Goal: Transaction & Acquisition: Book appointment/travel/reservation

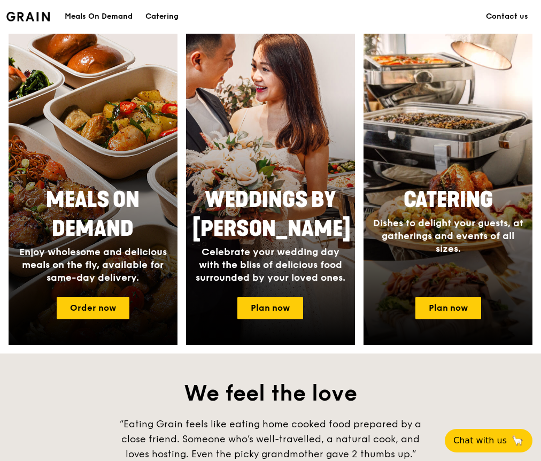
scroll to position [537, 0]
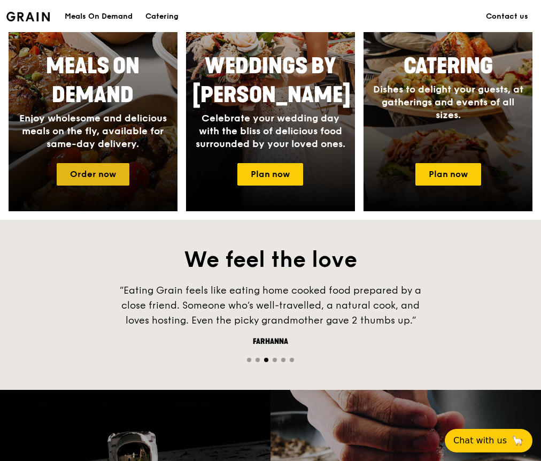
click at [106, 185] on link "Order now" at bounding box center [93, 174] width 73 height 22
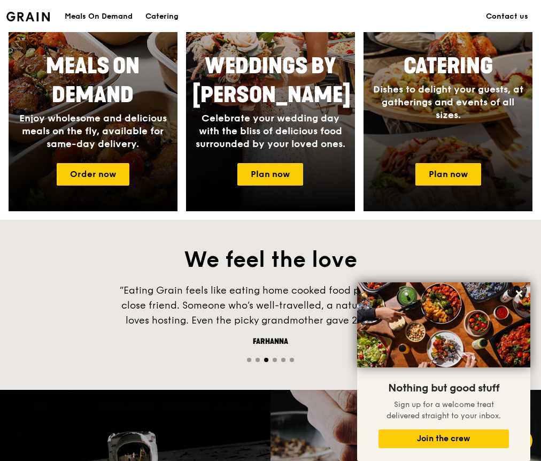
click at [395, 175] on div at bounding box center [448, 55] width 186 height 342
click at [460, 180] on link "Plan now" at bounding box center [449, 174] width 66 height 22
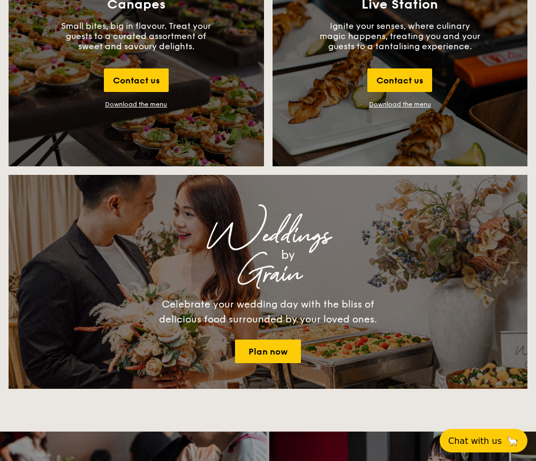
scroll to position [1375, 0]
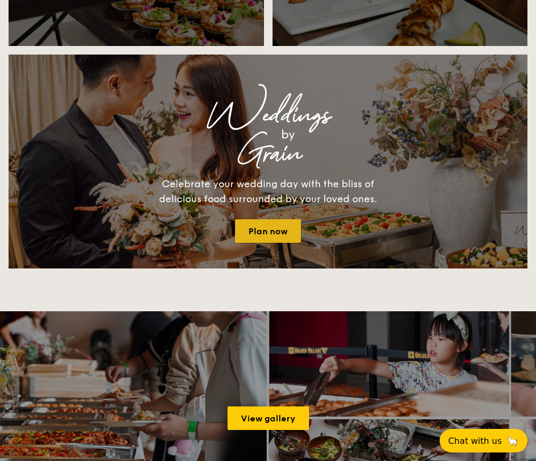
click at [270, 230] on link "Plan now" at bounding box center [268, 231] width 66 height 24
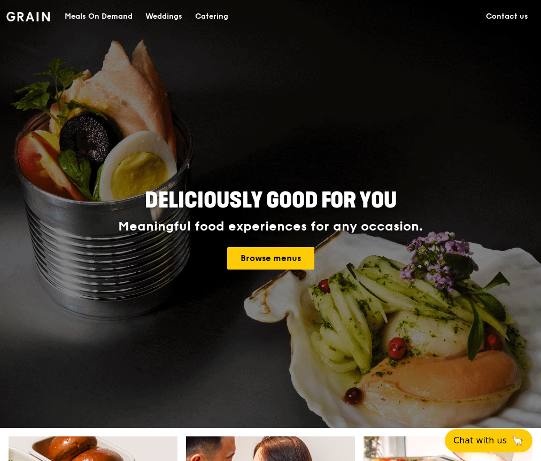
click at [203, 20] on div "Catering" at bounding box center [211, 17] width 33 height 32
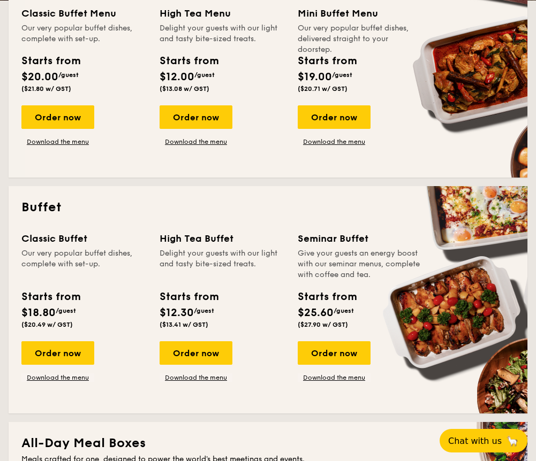
scroll to position [251, 0]
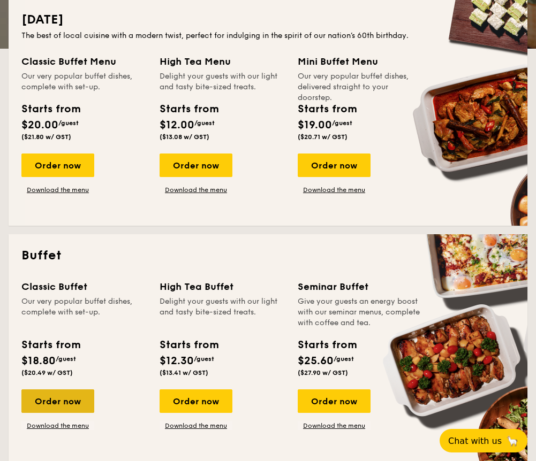
click at [60, 396] on div "Order now" at bounding box center [57, 402] width 73 height 24
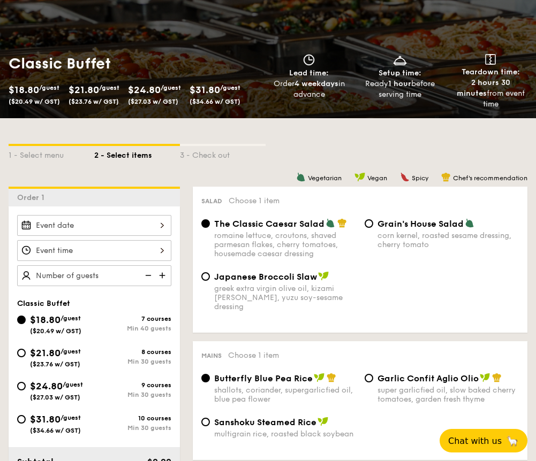
scroll to position [227, 0]
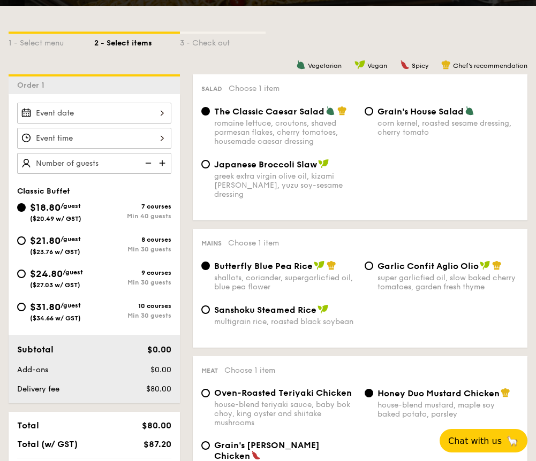
click at [120, 115] on div at bounding box center [94, 113] width 154 height 21
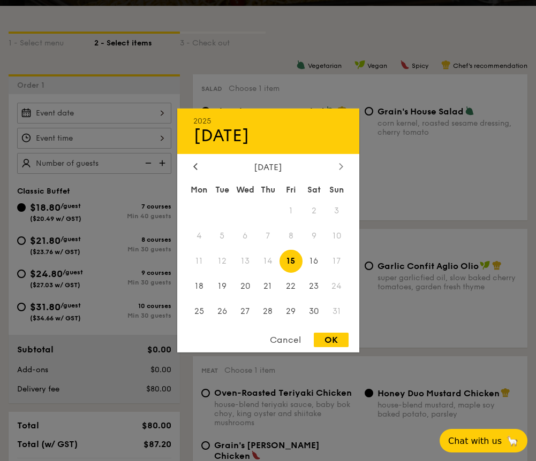
click at [343, 164] on div at bounding box center [341, 167] width 10 height 10
click at [321, 286] on span "27" at bounding box center [313, 285] width 23 height 23
click at [339, 349] on div "Cancel OK" at bounding box center [268, 343] width 182 height 20
click at [333, 340] on div "OK" at bounding box center [331, 340] width 35 height 14
type input "[DATE]"
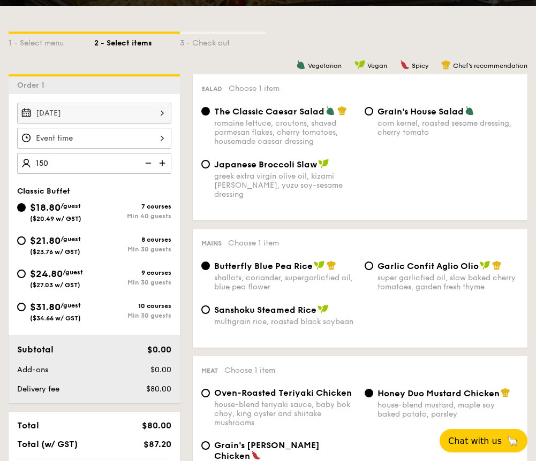
type input "150 guests"
click at [51, 142] on div at bounding box center [94, 138] width 154 height 21
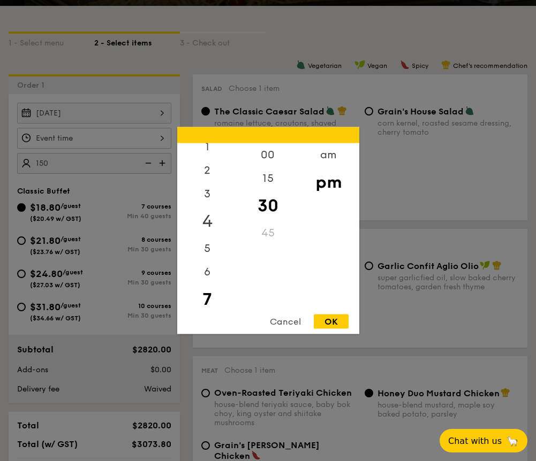
scroll to position [0, 0]
click at [209, 161] on div "12" at bounding box center [207, 158] width 60 height 31
click at [264, 158] on div "00" at bounding box center [268, 158] width 60 height 31
click at [333, 322] on div "OK" at bounding box center [331, 322] width 35 height 14
type input "12:00PM"
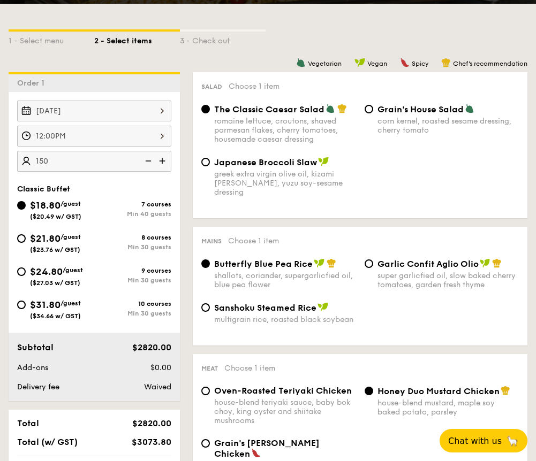
click at [311, 193] on div "Japanese Broccoli Slaw greek extra virgin olive oil, kizami [PERSON_NAME], yuzu…" at bounding box center [360, 183] width 326 height 53
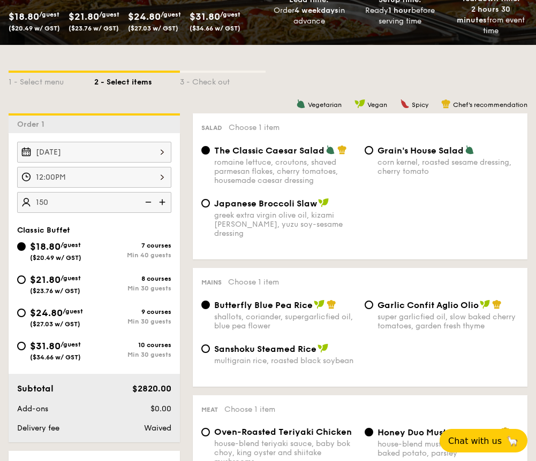
scroll to position [277, 0]
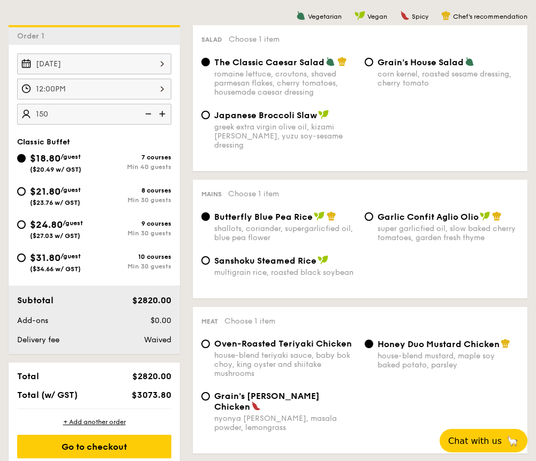
click at [289, 139] on div "greek extra virgin olive oil, kizami [PERSON_NAME], yuzu soy-sesame dressing" at bounding box center [285, 136] width 142 height 27
click at [210, 119] on input "Japanese Broccoli Slaw greek extra virgin olive oil, kizami [PERSON_NAME], yuzu…" at bounding box center [205, 115] width 9 height 9
radio input "true"
click at [277, 139] on div "greek extra virgin olive oil, kizami [PERSON_NAME], yuzu soy-sesame dressing" at bounding box center [285, 136] width 142 height 27
click at [210, 119] on input "Japanese Broccoli Slaw greek extra virgin olive oil, kizami [PERSON_NAME], yuzu…" at bounding box center [205, 115] width 9 height 9
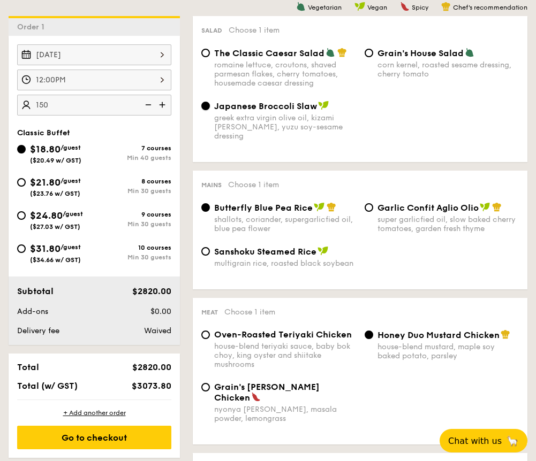
scroll to position [294, 0]
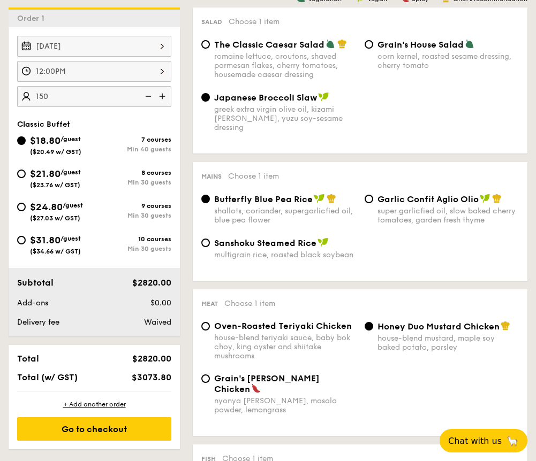
click at [401, 194] on span "Garlic Confit Aglio Olio" at bounding box center [427, 199] width 101 height 10
click at [373, 195] on input "Garlic Confit Aglio Olio super garlicfied oil, slow baked cherry tomatoes, gard…" at bounding box center [368, 199] width 9 height 9
radio input "true"
click at [255, 250] on div "multigrain rice, roasted black soybean" at bounding box center [285, 254] width 142 height 9
click at [210, 246] on input "Sanshoku Steamed Rice multigrain rice, roasted black soybean" at bounding box center [205, 243] width 9 height 9
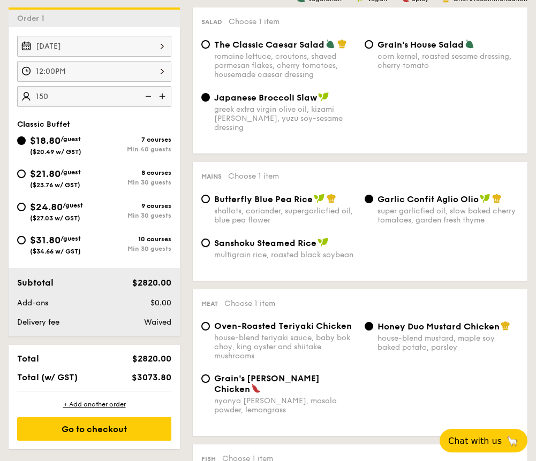
radio input "true"
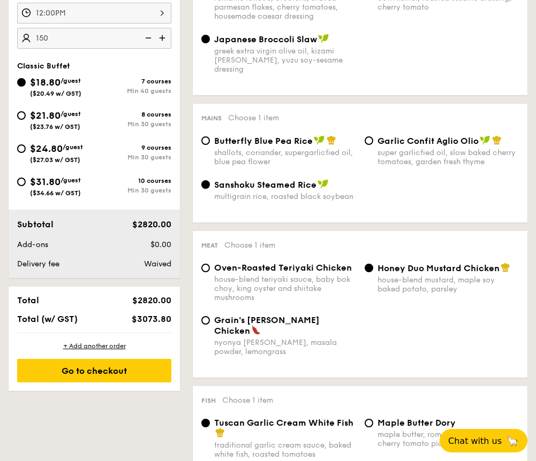
scroll to position [363, 0]
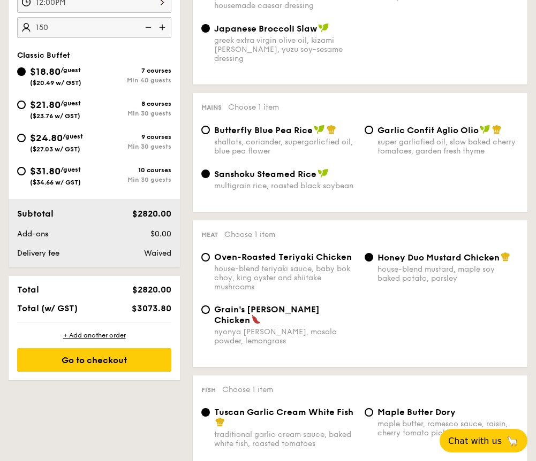
click at [258, 252] on span "Oven-Roasted Teriyaki Chicken" at bounding box center [283, 257] width 138 height 10
click at [210, 253] on input "Oven-Roasted Teriyaki Chicken house-blend teriyaki sauce, baby bok choy, king o…" at bounding box center [205, 257] width 9 height 9
radio input "true"
click at [396, 272] on div "house-blend mustard, maple soy baked potato, parsley" at bounding box center [448, 274] width 142 height 18
click at [373, 262] on input "Honey Duo Mustard Chicken house-blend mustard, maple soy baked potato, parsley" at bounding box center [368, 257] width 9 height 9
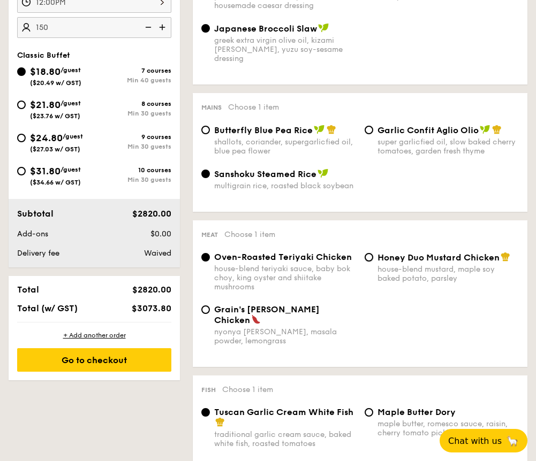
radio input "true"
click at [232, 327] on div "nyonya [PERSON_NAME], masala powder, lemongrass" at bounding box center [285, 336] width 142 height 18
click at [210, 314] on input "Grain's [PERSON_NAME] Chicken nyonya [PERSON_NAME], masala powder, lemongrass" at bounding box center [205, 310] width 9 height 9
radio input "true"
